Goal: Transaction & Acquisition: Purchase product/service

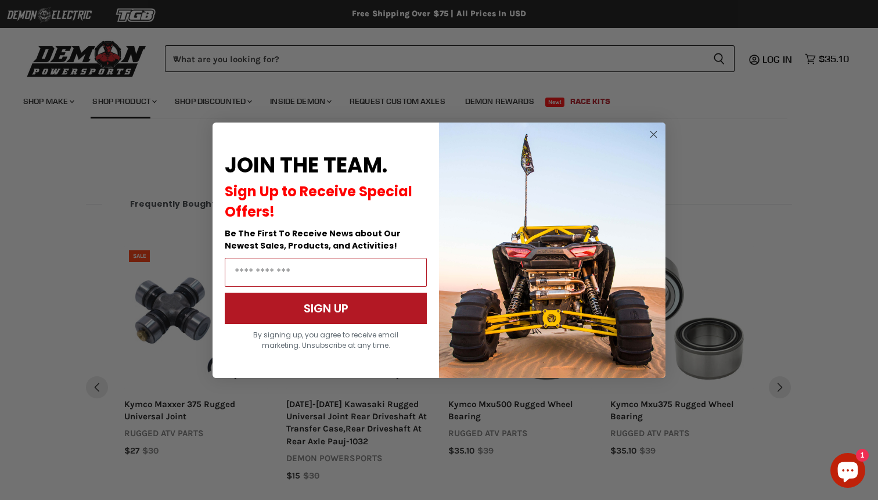
scroll to position [834, 0]
